Goal: Task Accomplishment & Management: Manage account settings

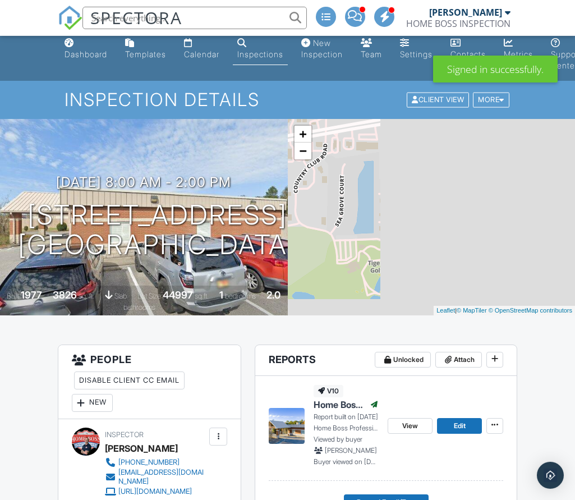
click at [77, 53] on div "Dashboard" at bounding box center [85, 54] width 43 height 10
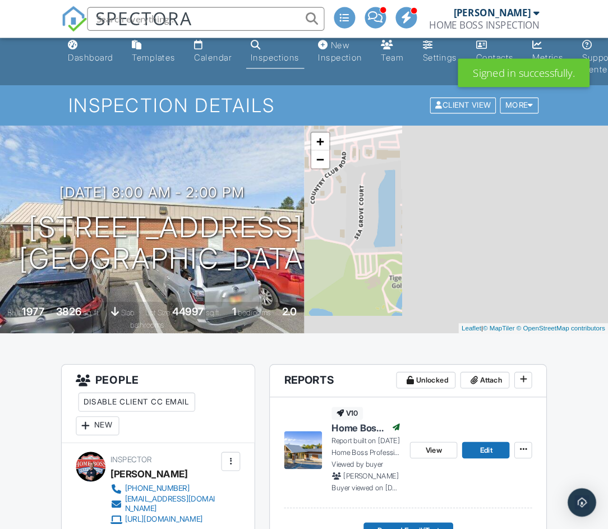
scroll to position [10, 0]
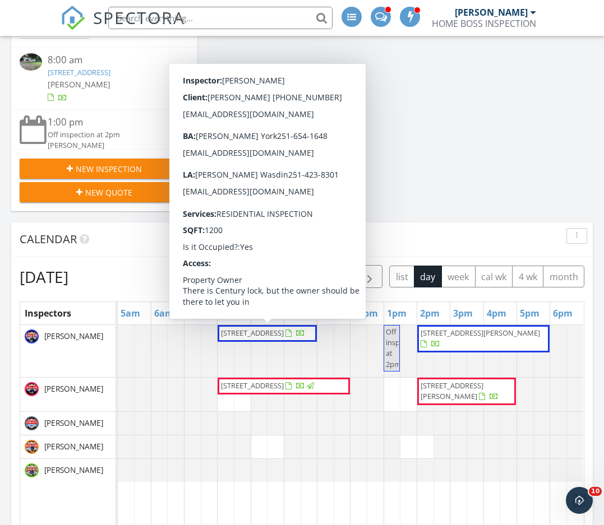
click at [242, 338] on span "[STREET_ADDRESS]" at bounding box center [252, 333] width 63 height 10
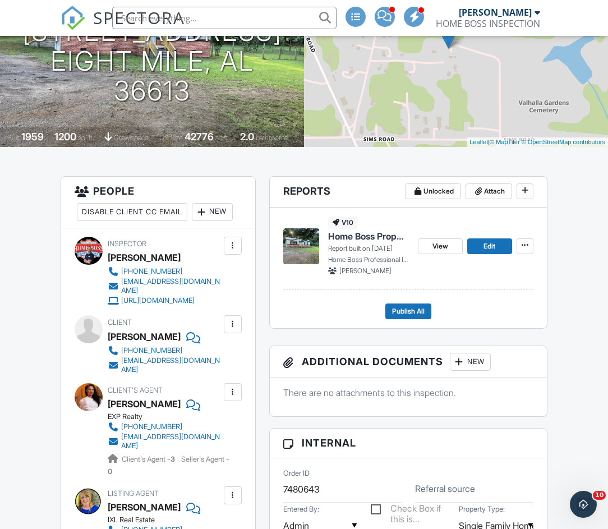
click at [403, 316] on span "Publish All" at bounding box center [408, 311] width 33 height 11
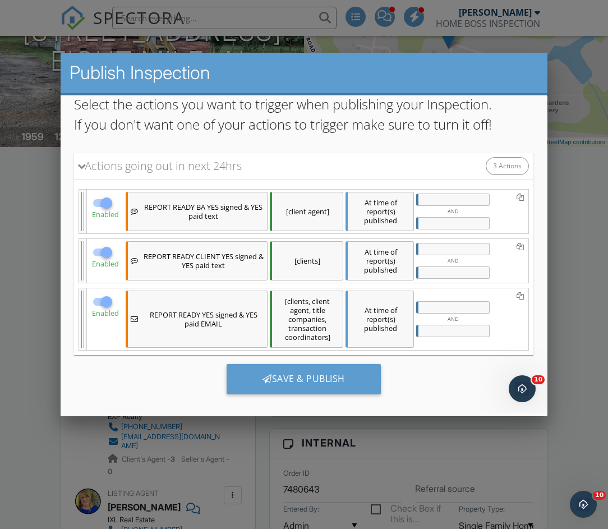
scroll to position [87, 0]
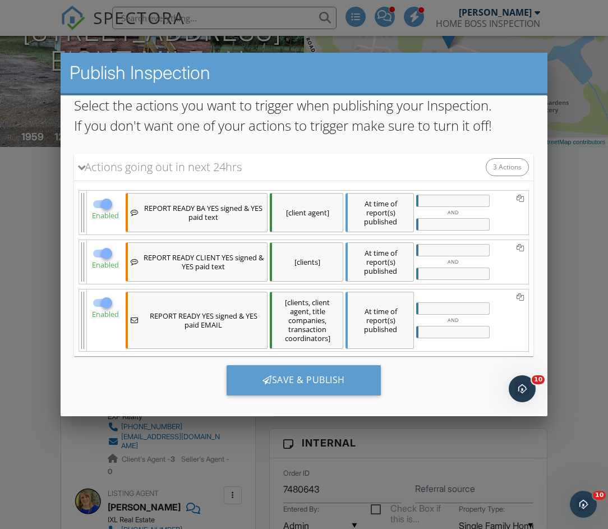
click at [255, 379] on div "Save & Publish" at bounding box center [304, 380] width 154 height 30
